Goal: Information Seeking & Learning: Learn about a topic

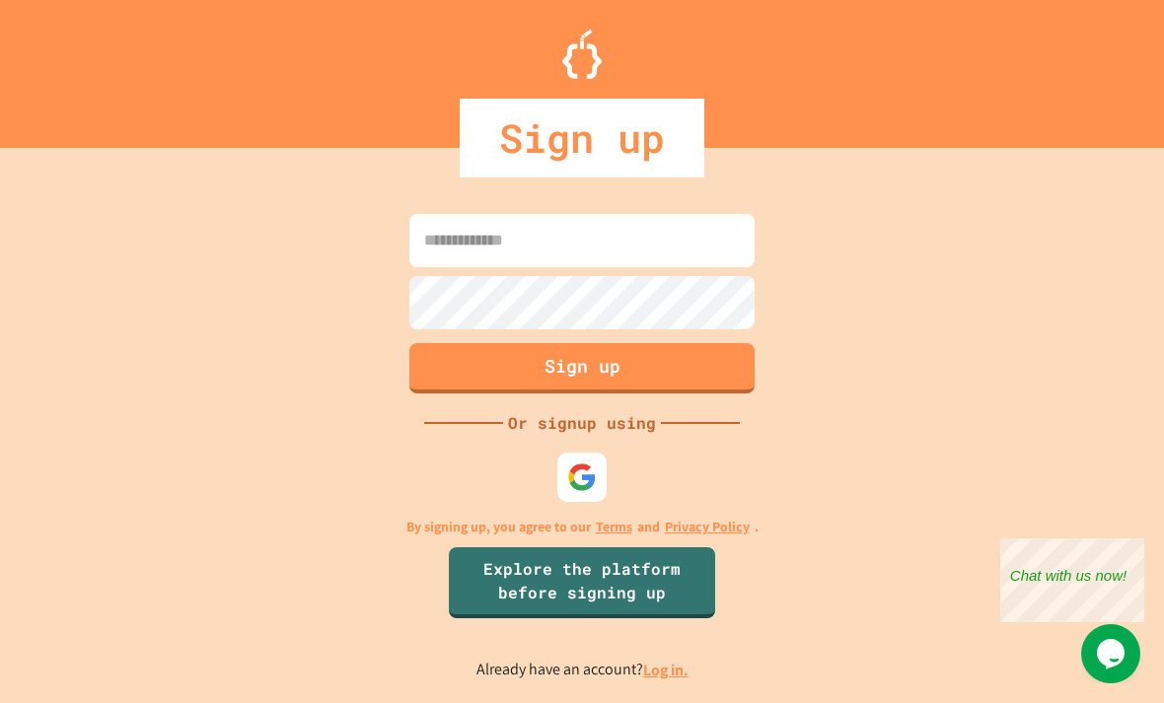
click at [662, 660] on link "Log in." at bounding box center [665, 670] width 45 height 21
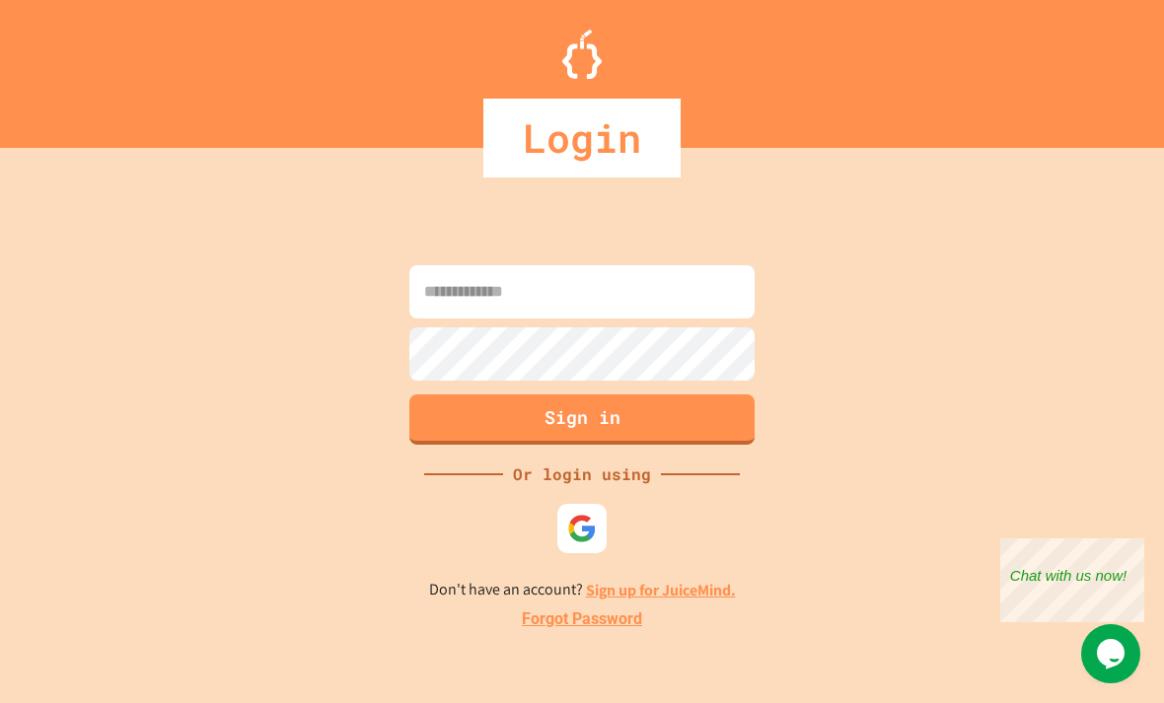
click at [639, 265] on input at bounding box center [581, 291] width 345 height 53
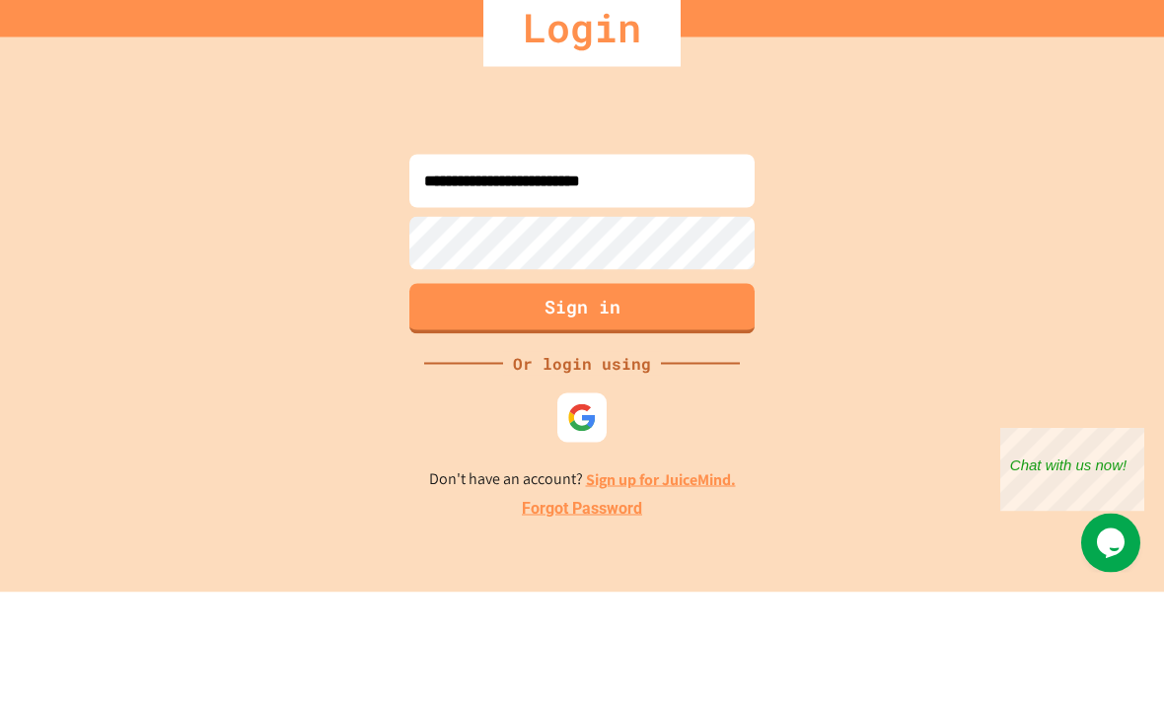
type input "**********"
click at [736, 395] on button "Sign in" at bounding box center [581, 420] width 345 height 50
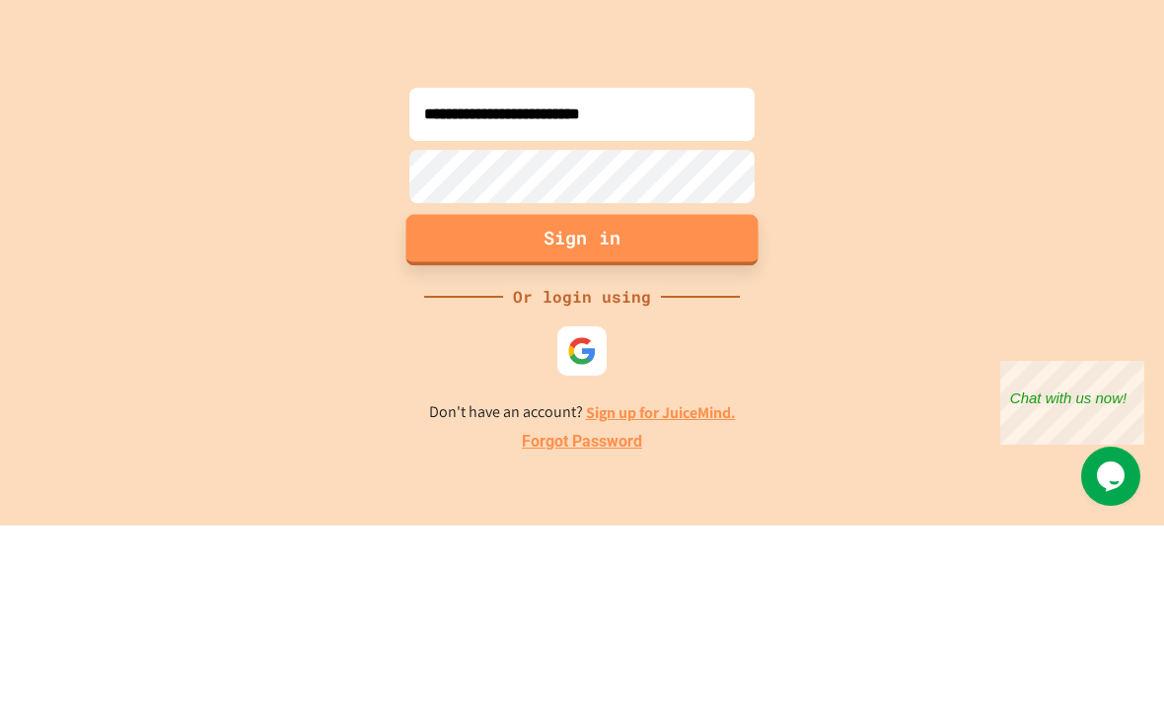
click at [667, 392] on button "Sign in" at bounding box center [582, 417] width 352 height 51
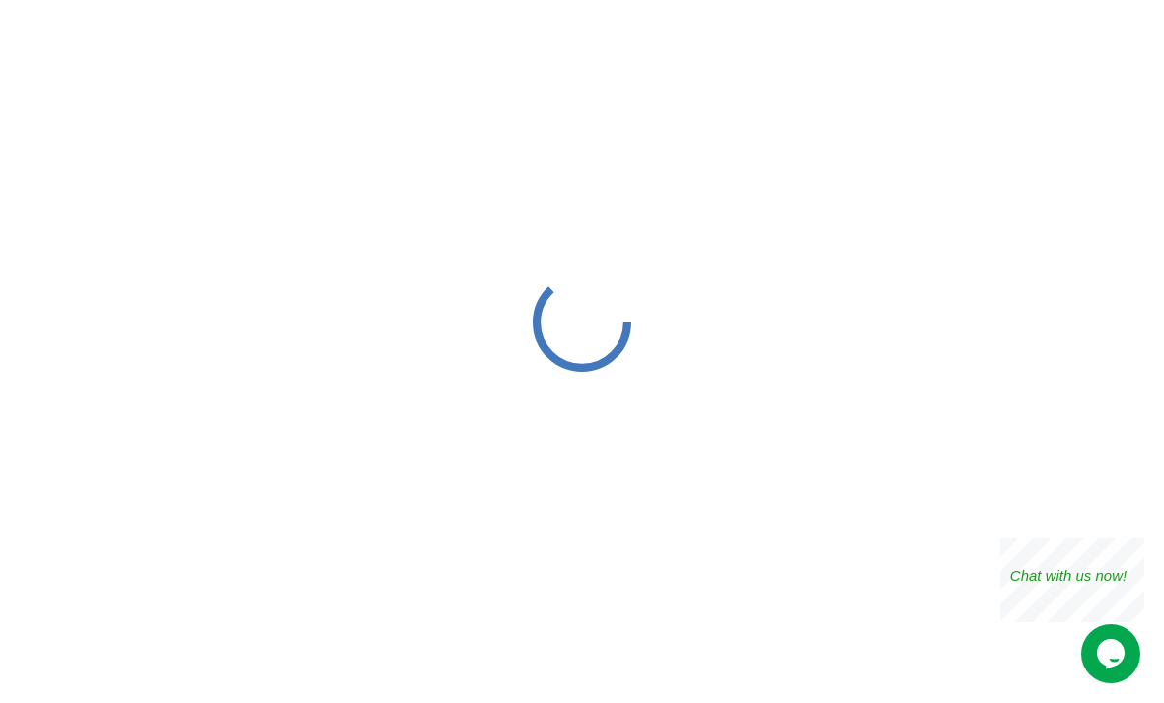
scroll to position [4, 0]
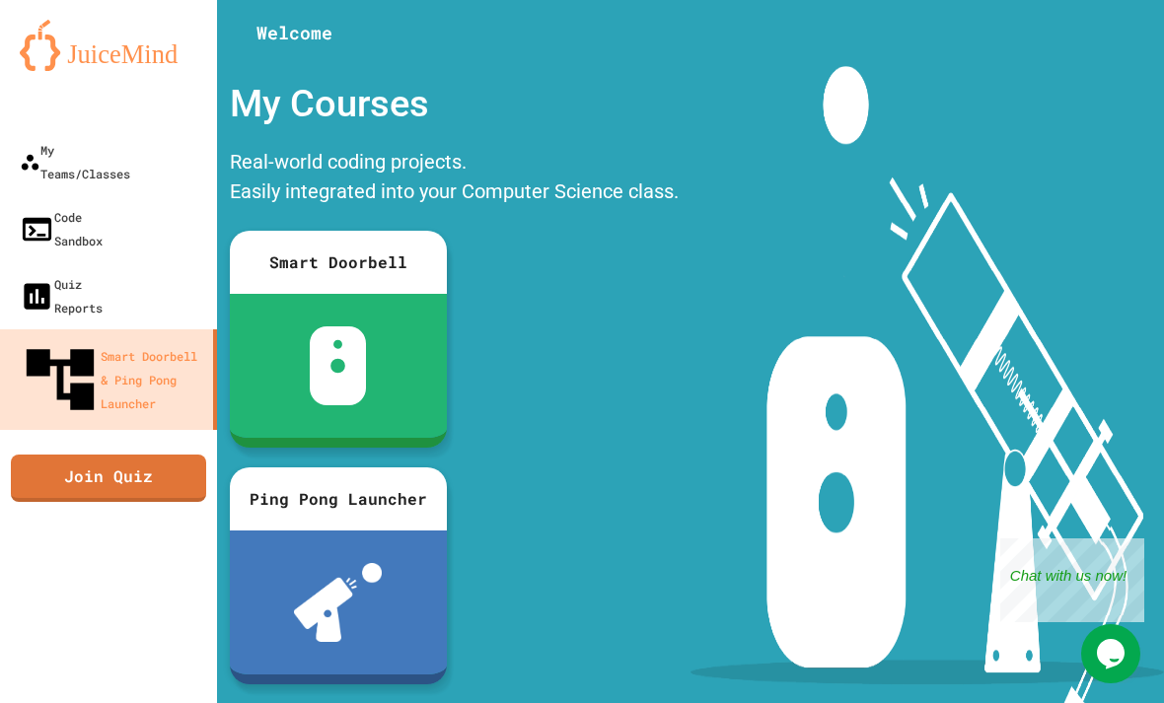
click at [47, 150] on div "My Teams/Classes" at bounding box center [75, 161] width 110 height 47
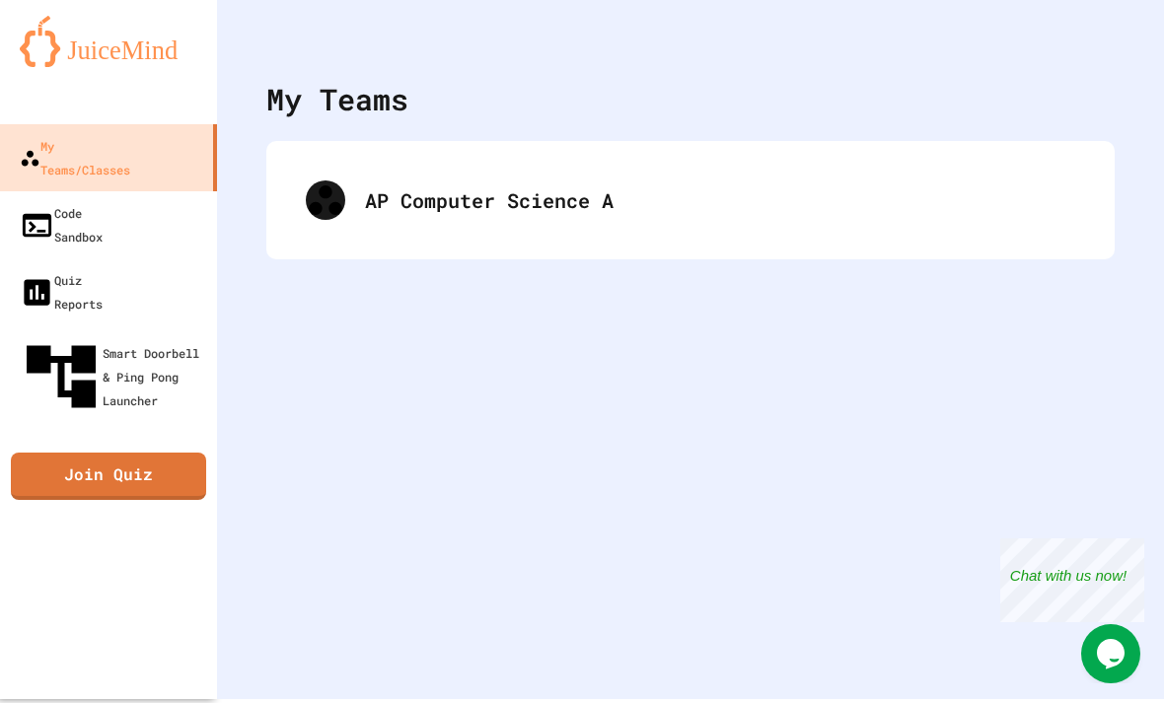
click at [424, 193] on div "AP Computer Science A" at bounding box center [720, 200] width 710 height 30
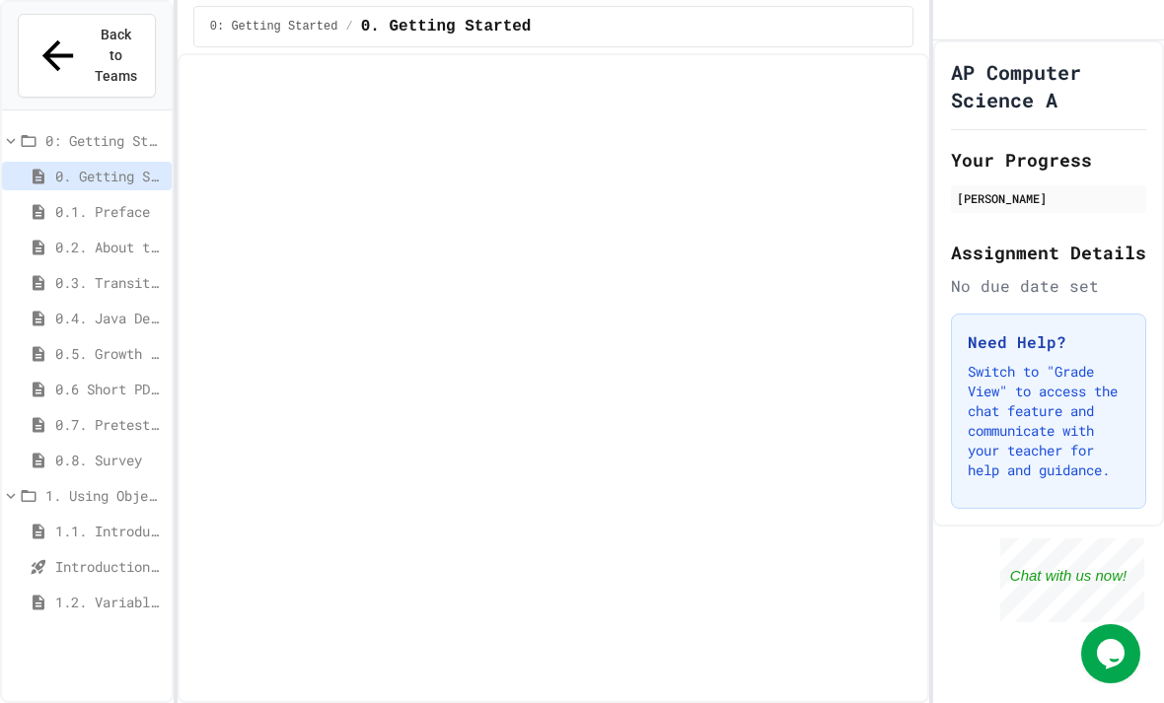
scroll to position [59, 0]
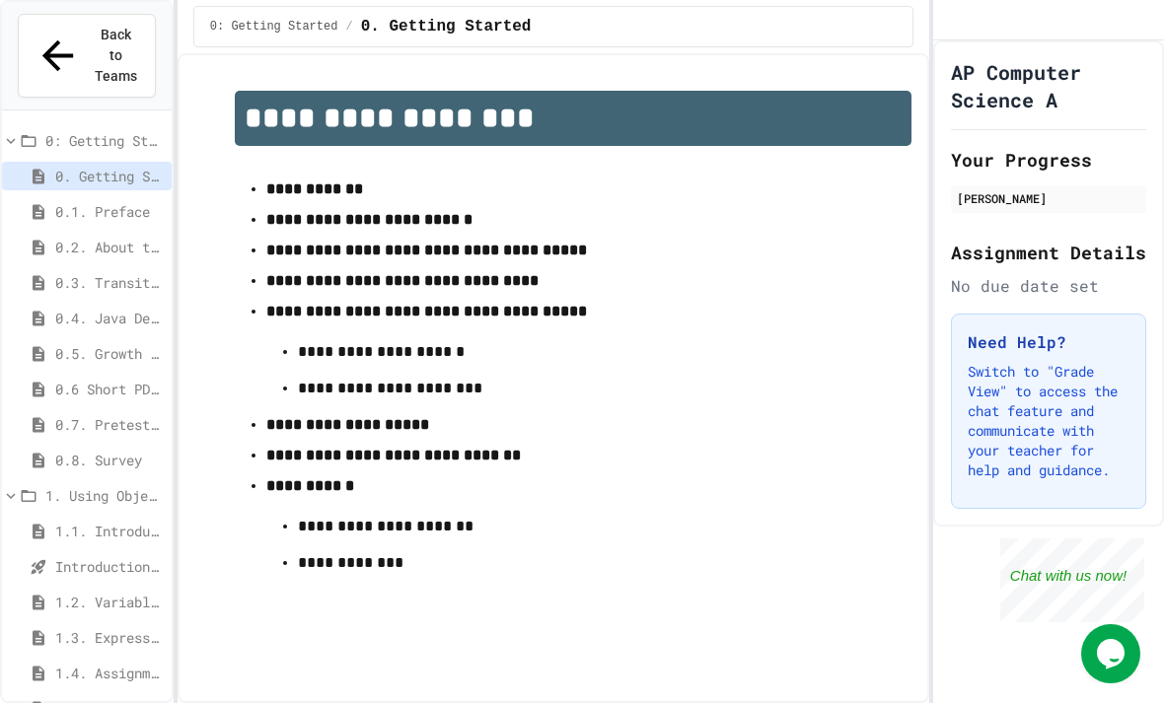
click at [58, 588] on div "1.2. Variables and Data Types" at bounding box center [87, 602] width 170 height 29
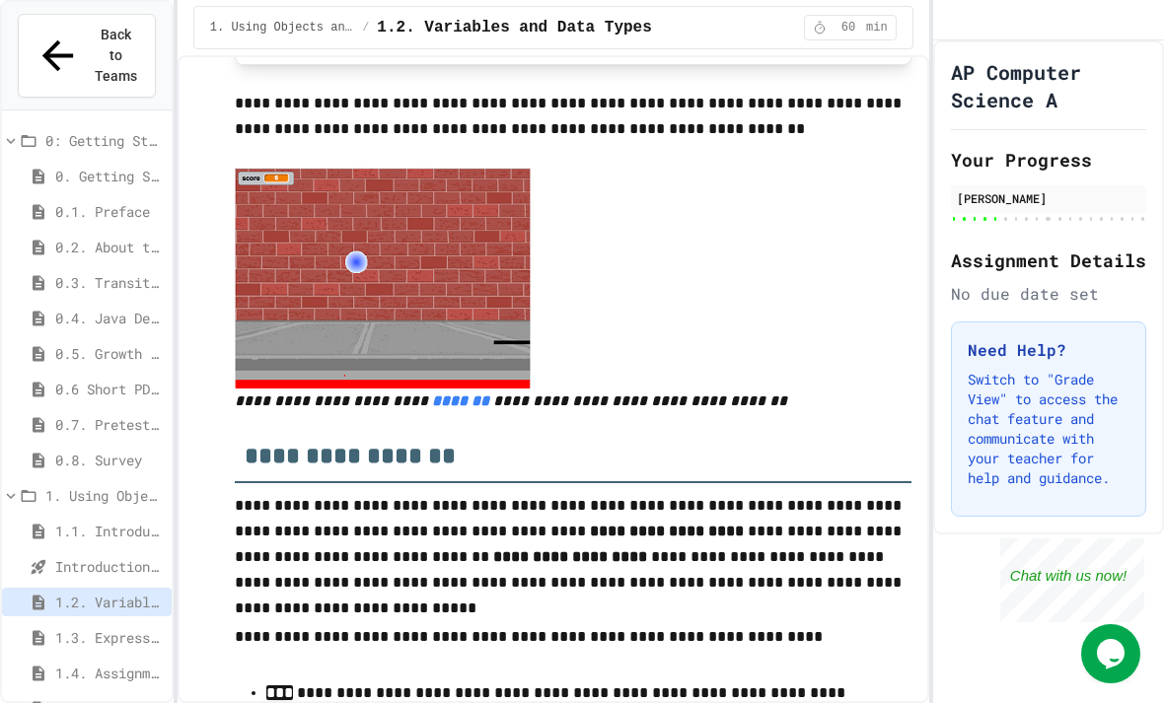
scroll to position [845, 0]
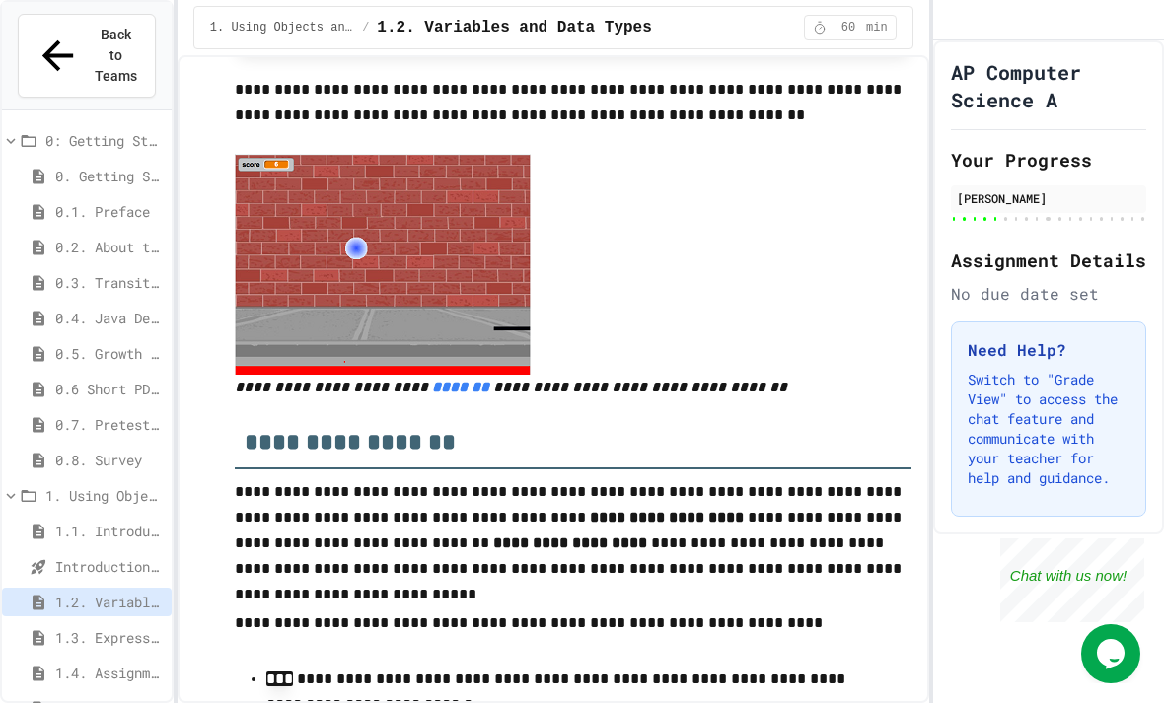
click at [481, 170] on img at bounding box center [383, 264] width 296 height 221
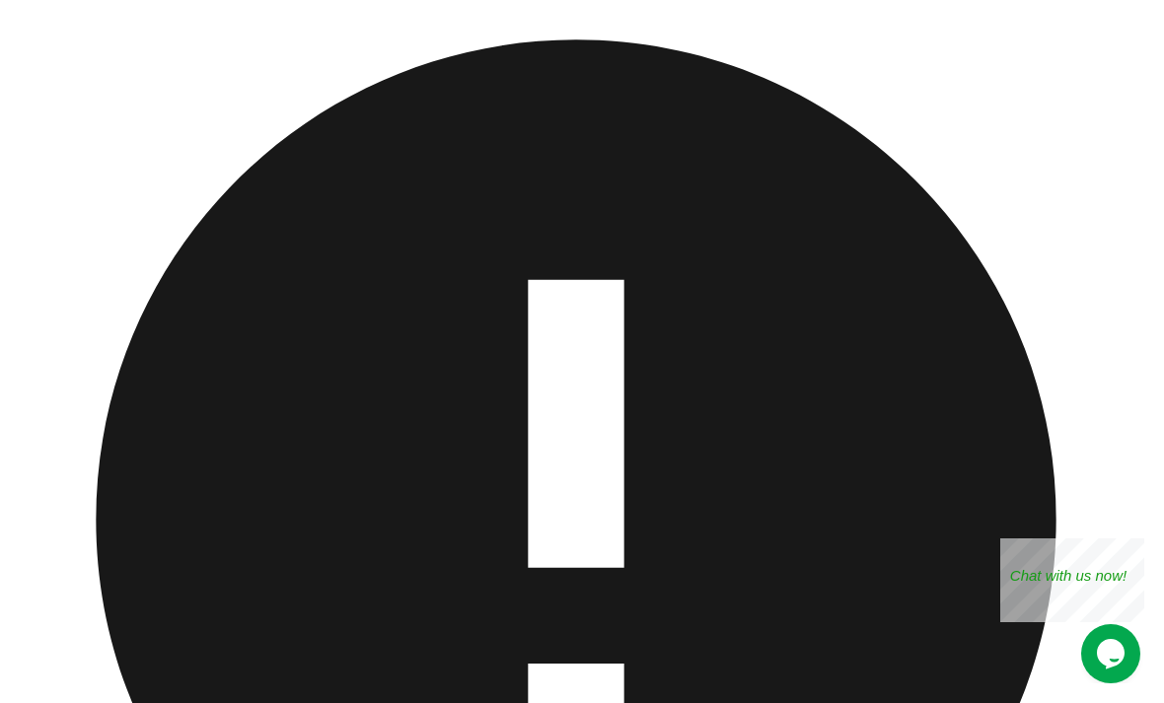
scroll to position [0, 0]
